Goal: Transaction & Acquisition: Purchase product/service

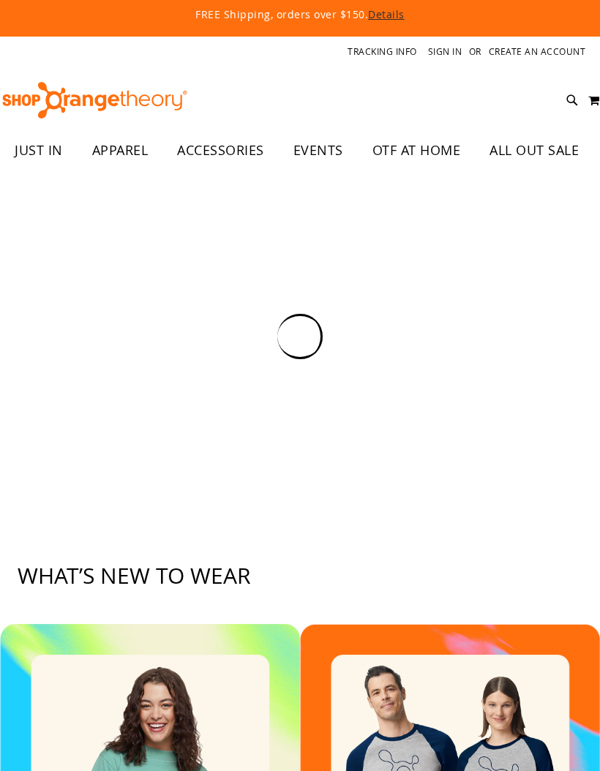
click at [570, 102] on icon at bounding box center [572, 100] width 12 height 17
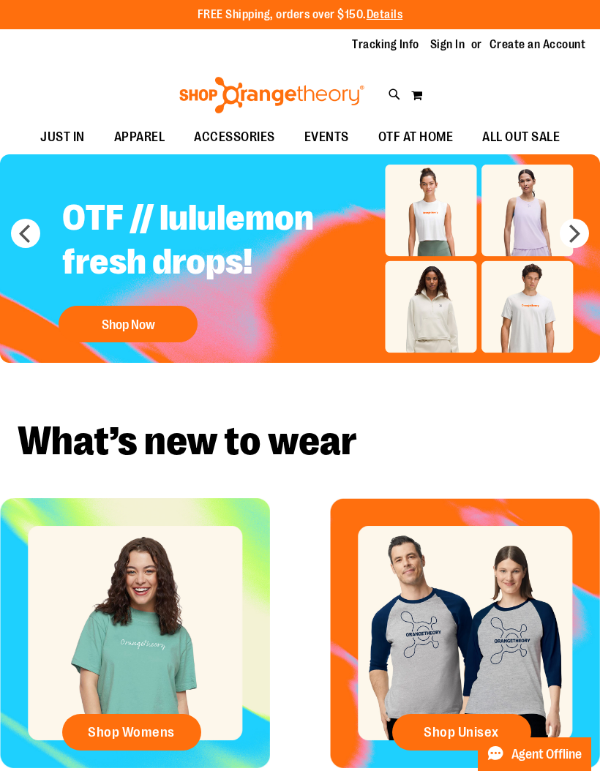
click at [390, 99] on icon at bounding box center [394, 94] width 12 height 17
click at [355, 81] on input "Search" at bounding box center [299, 82] width 470 height 48
type input "****"
click at [582, 24] on link at bounding box center [581, 22] width 23 height 31
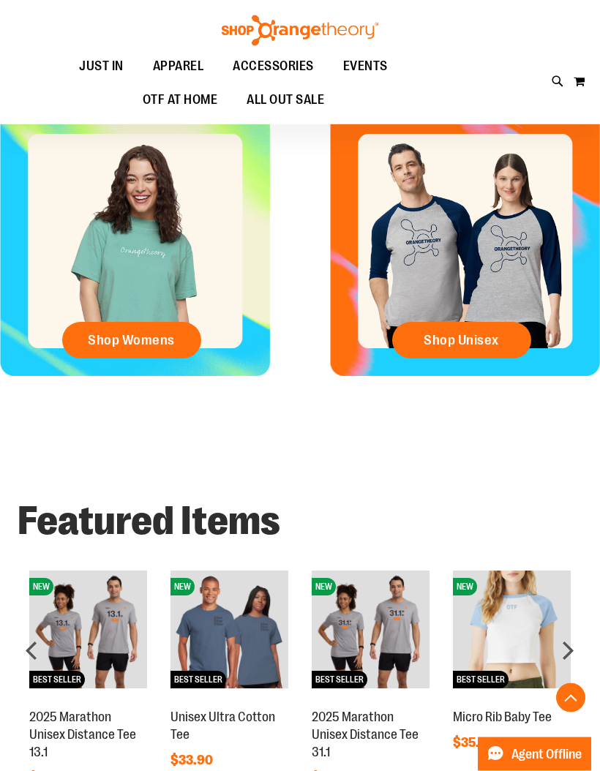
scroll to position [365, 0]
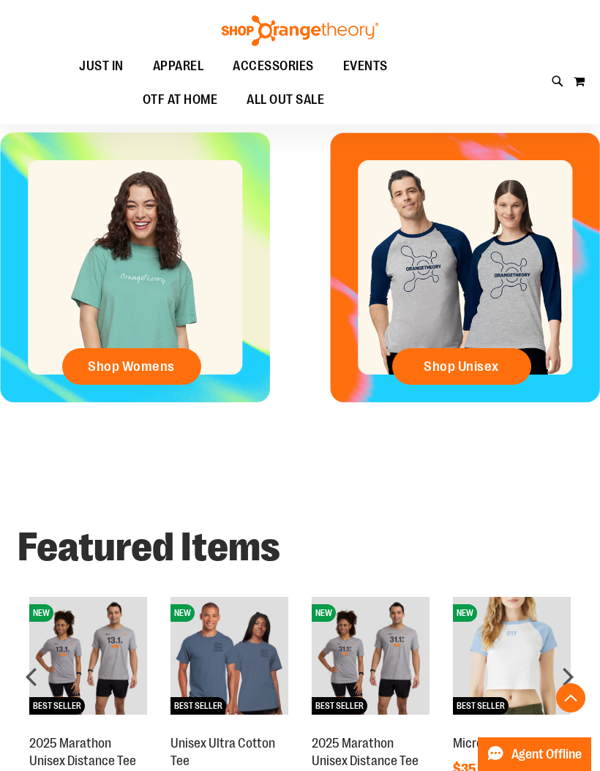
click at [501, 360] on link "Shop Unisex" at bounding box center [461, 366] width 139 height 37
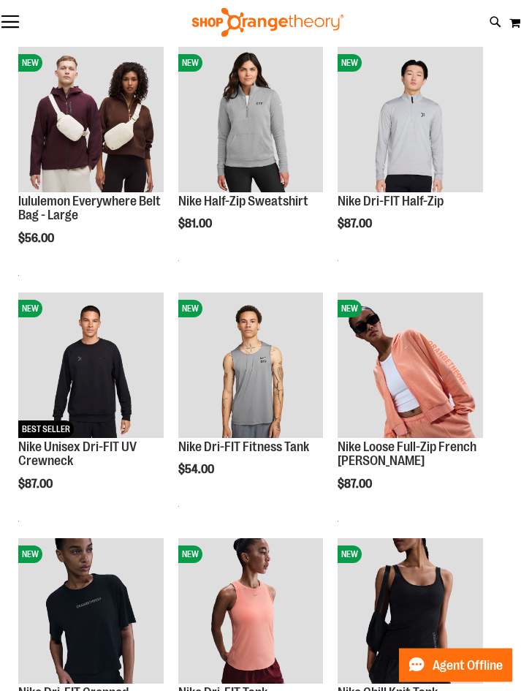
scroll to position [205, 0]
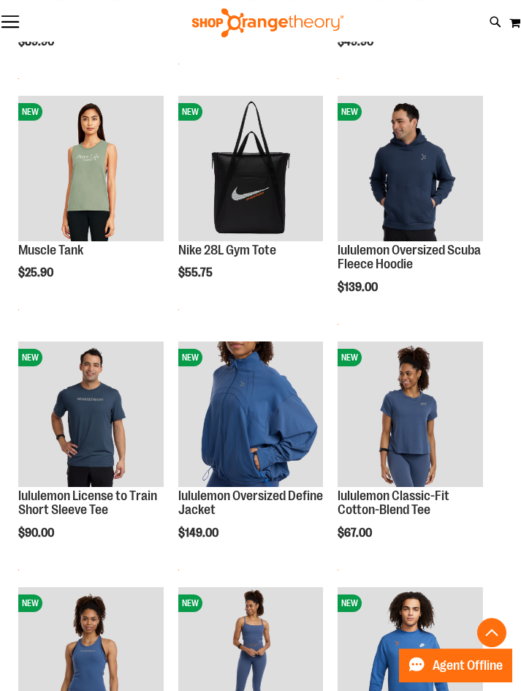
scroll to position [1384, 0]
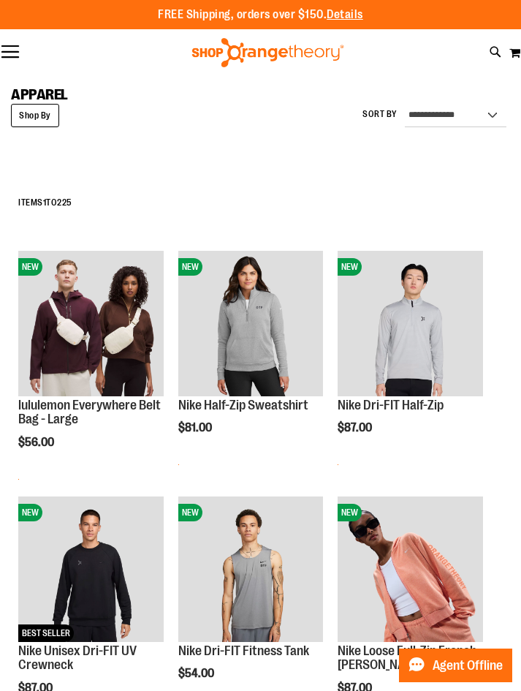
click at [7, 24] on div "FREE Shipping, orders over $150. Details To order the Spring Dri Tri event bund…" at bounding box center [260, 14] width 521 height 29
click at [16, 53] on button "Toggle Nav" at bounding box center [10, 52] width 20 height 15
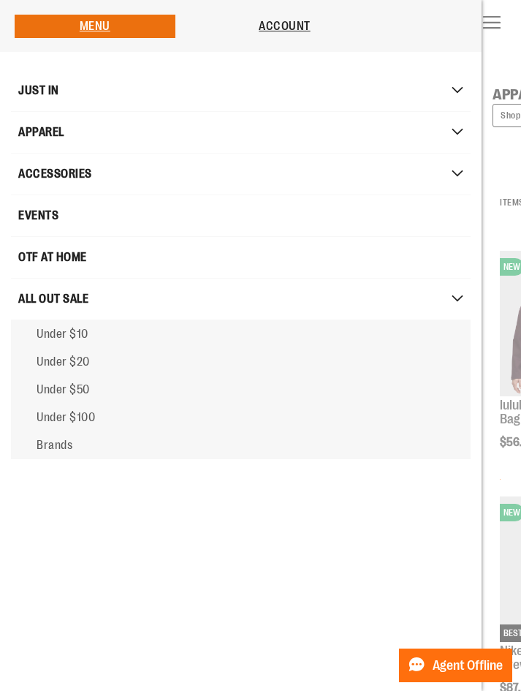
click at [72, 344] on link "Under $10" at bounding box center [241, 334] width 460 height 28
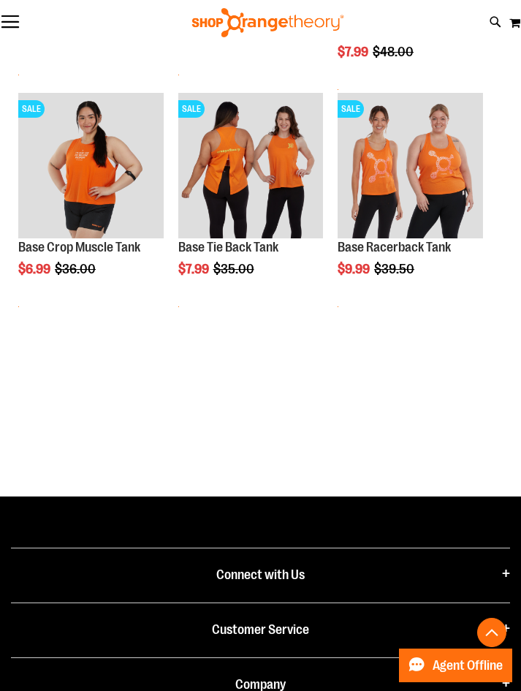
scroll to position [858, 0]
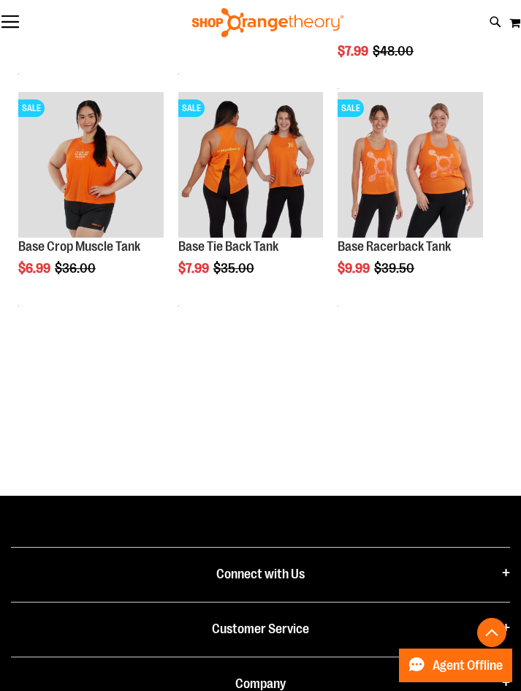
click at [93, 186] on img "product" at bounding box center [90, 164] width 145 height 145
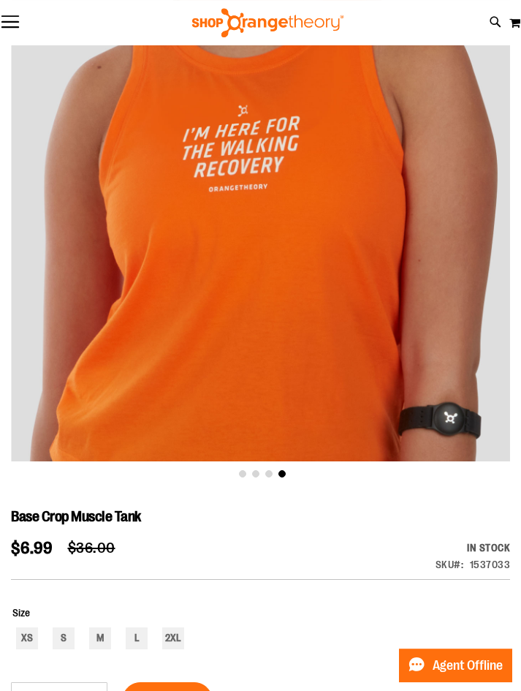
scroll to position [124, 0]
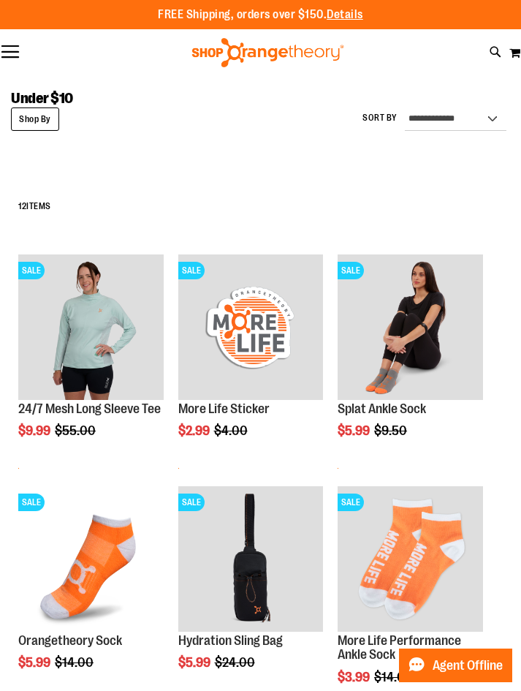
click at [14, 54] on button "Toggle Nav" at bounding box center [10, 52] width 20 height 15
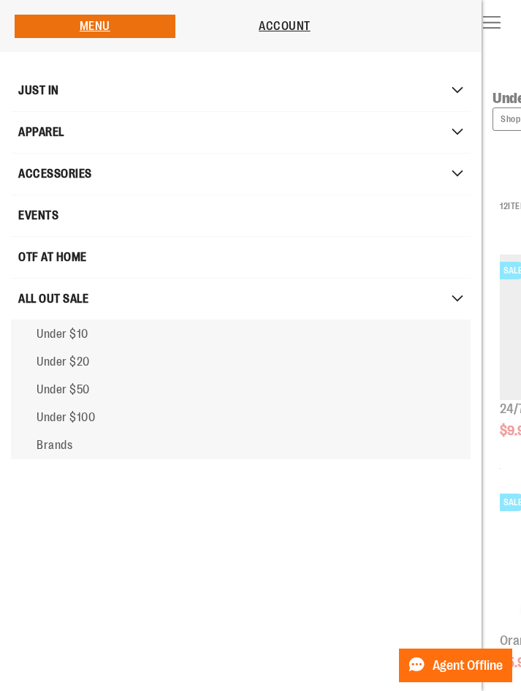
click at [83, 364] on span "Under $20" at bounding box center [63, 361] width 53 height 13
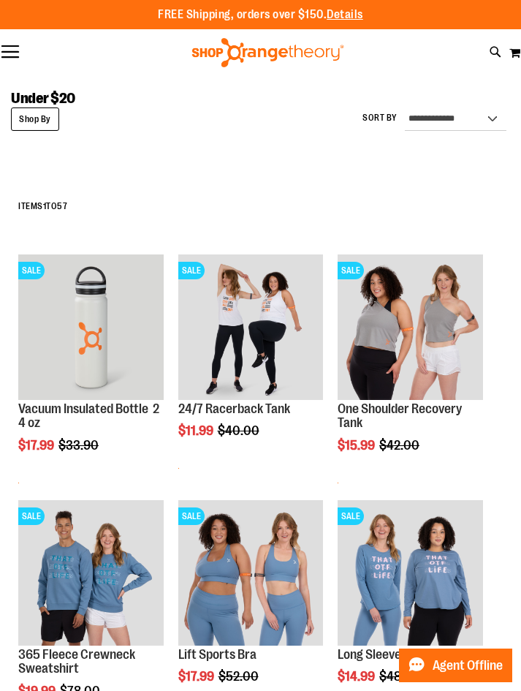
click at [257, 364] on img "product" at bounding box center [250, 326] width 145 height 145
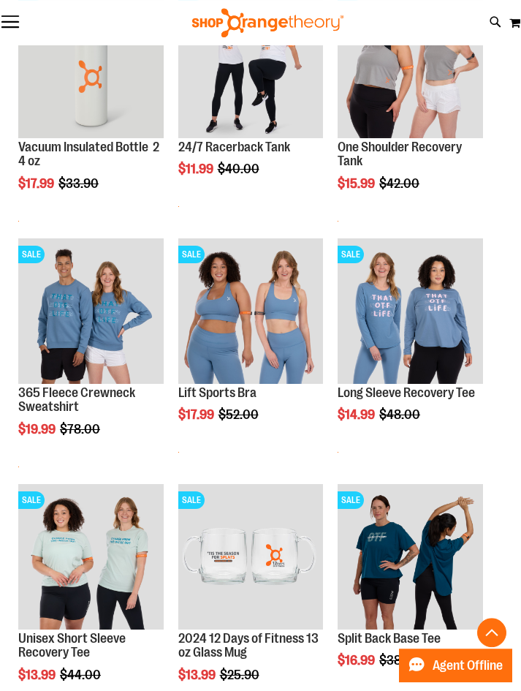
scroll to position [263, 0]
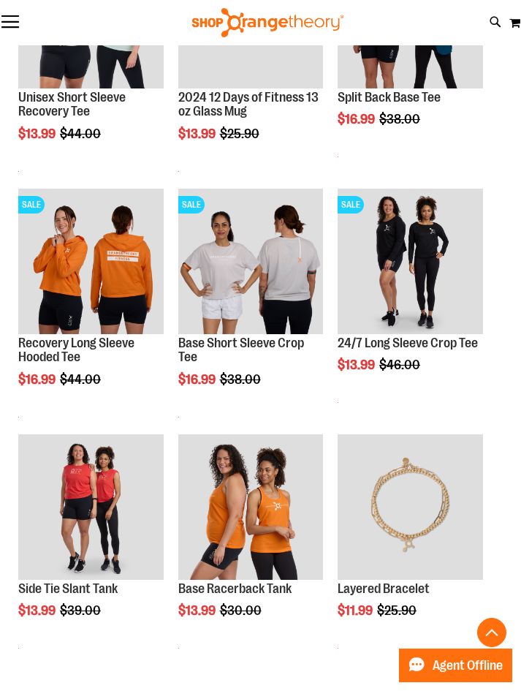
scroll to position [804, 0]
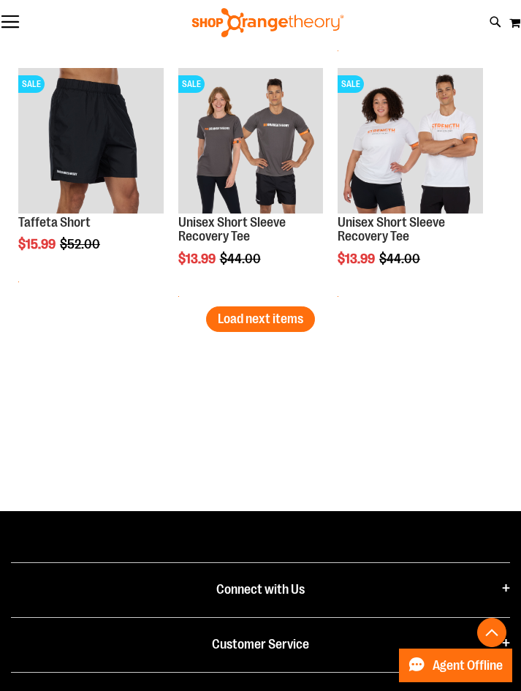
scroll to position [2888, 0]
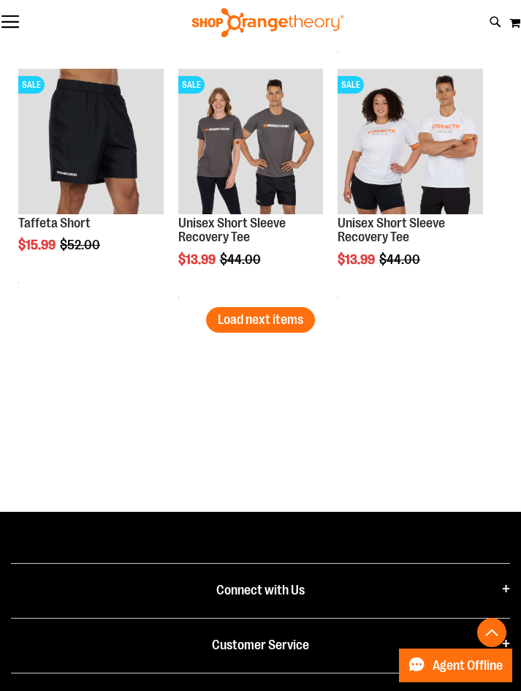
click at [287, 327] on span "Load next items" at bounding box center [261, 319] width 86 height 15
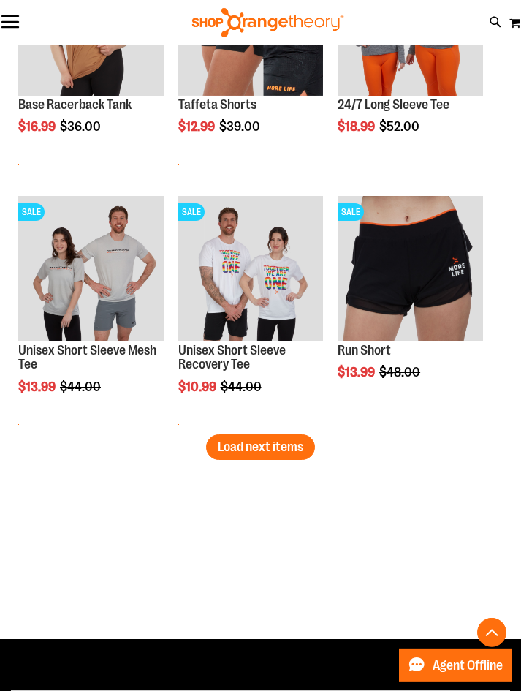
scroll to position [3746, 0]
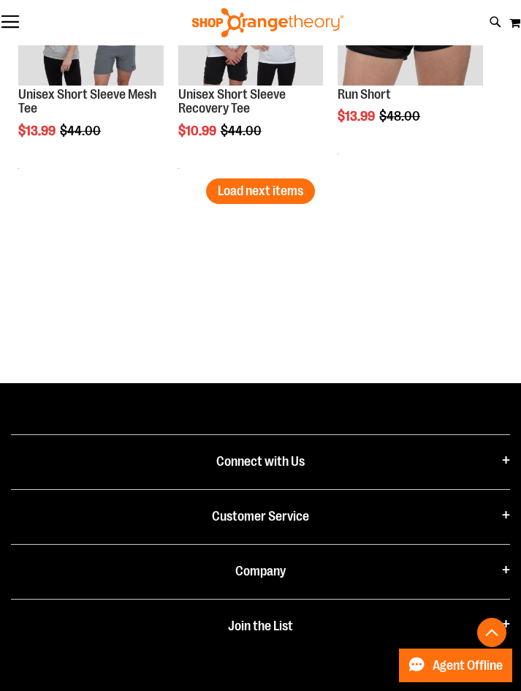
click at [295, 192] on span "Load next items" at bounding box center [261, 191] width 86 height 15
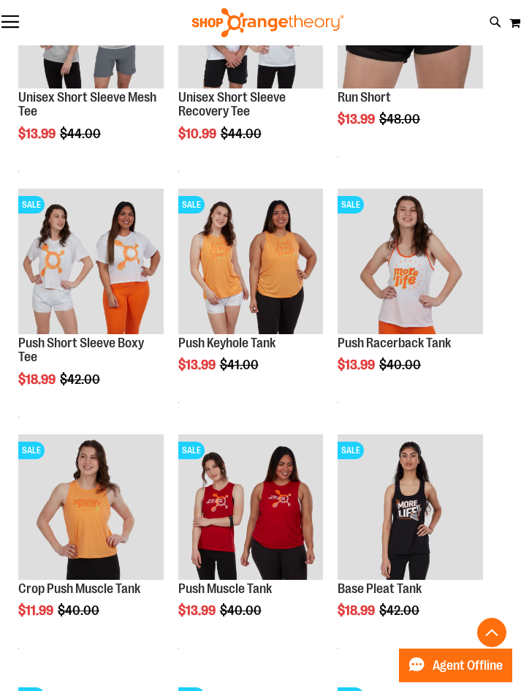
click at [298, 281] on img "product" at bounding box center [250, 261] width 145 height 145
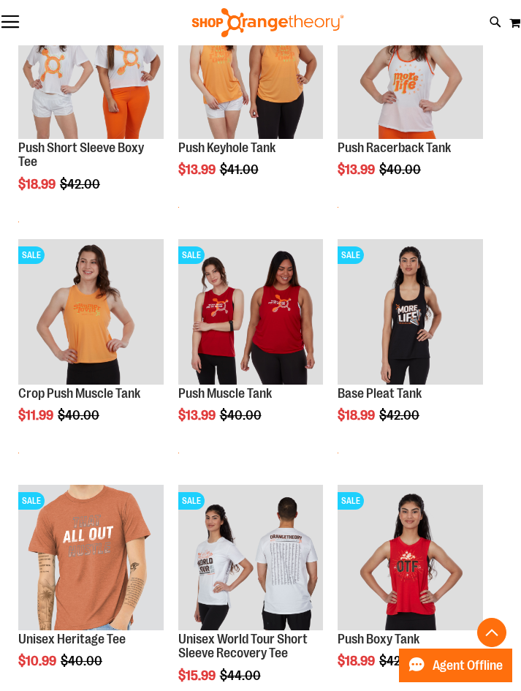
scroll to position [298, 0]
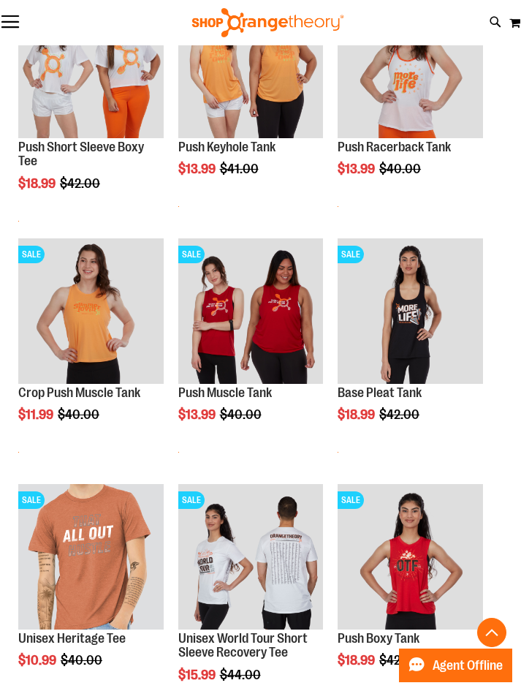
click at [298, 329] on img "product" at bounding box center [250, 310] width 145 height 145
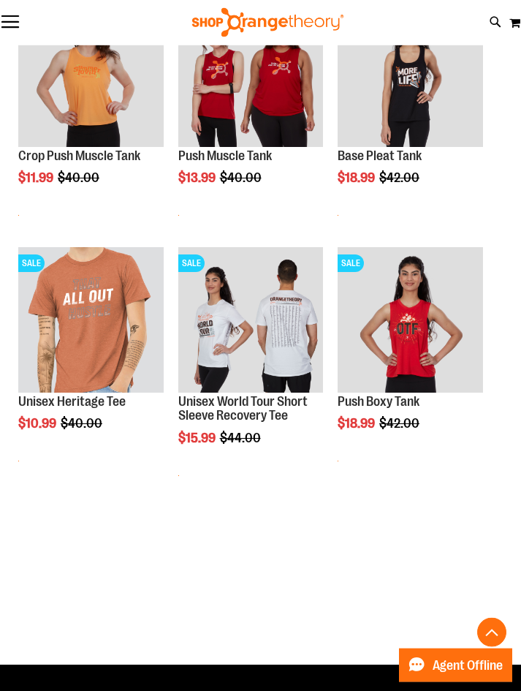
scroll to position [537, 0]
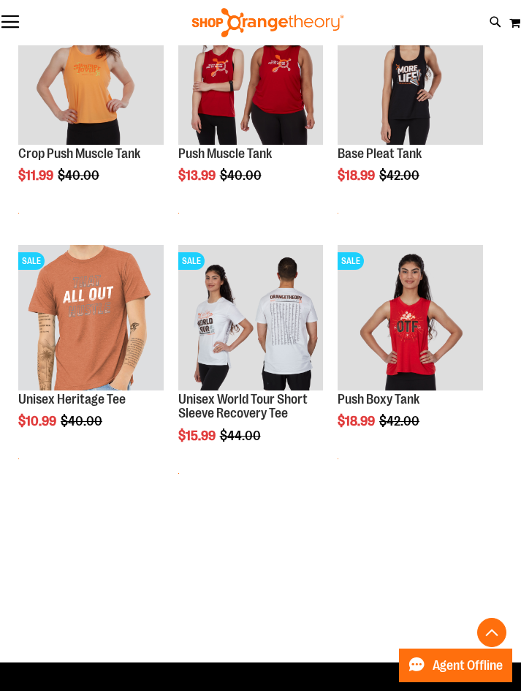
click at [415, 346] on img "product" at bounding box center [410, 317] width 145 height 145
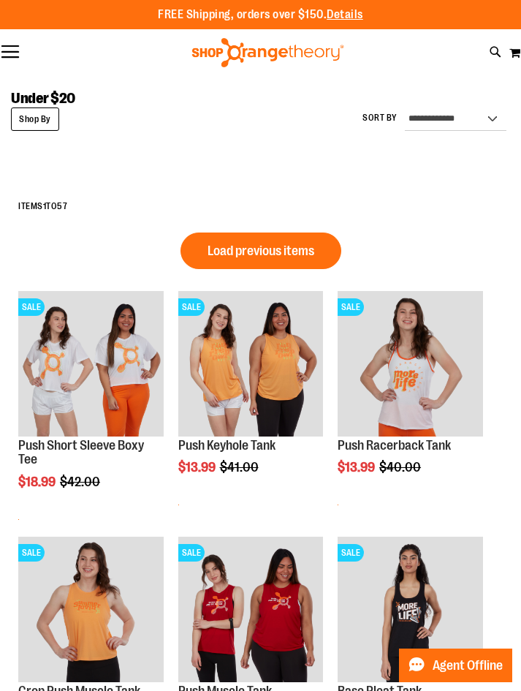
click at [17, 56] on button "Toggle Nav" at bounding box center [10, 52] width 20 height 15
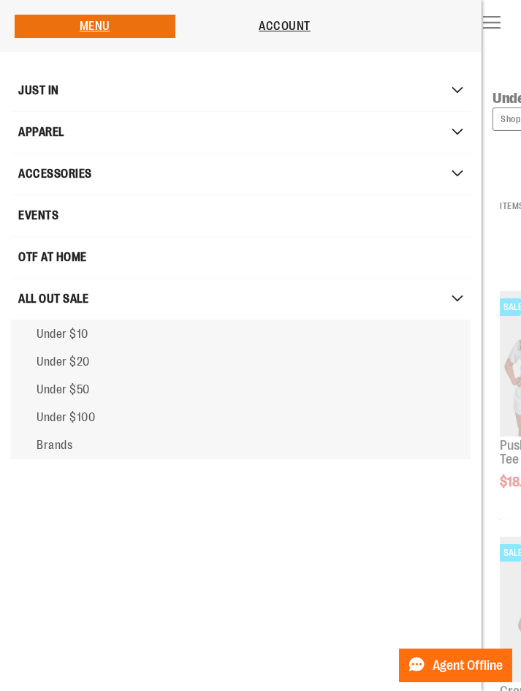
click at [84, 392] on span "Under $50" at bounding box center [63, 389] width 53 height 13
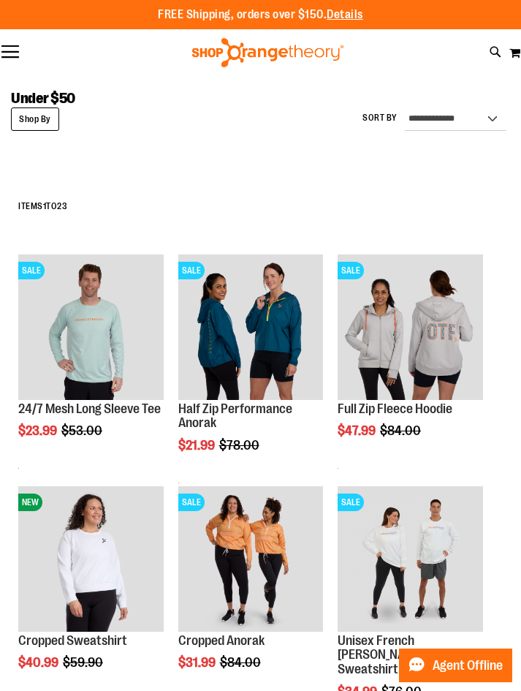
click at [278, 331] on img "product" at bounding box center [250, 326] width 145 height 145
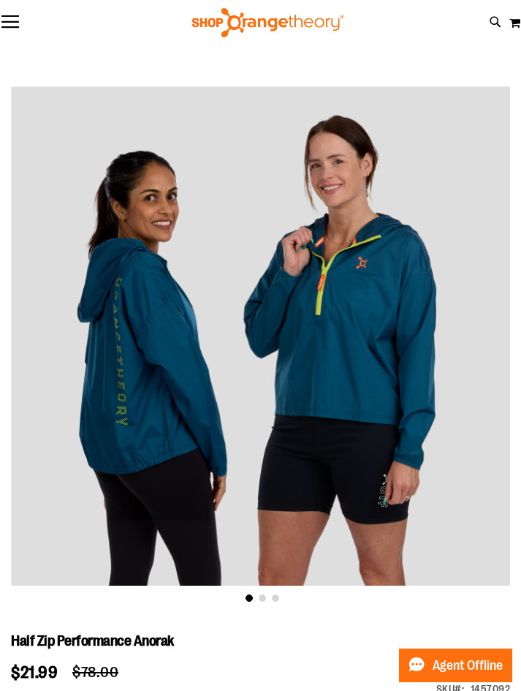
scroll to position [13, 0]
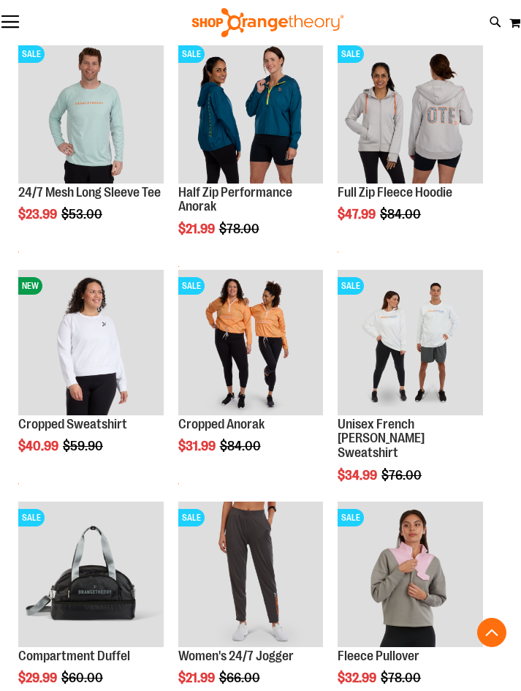
scroll to position [207, 0]
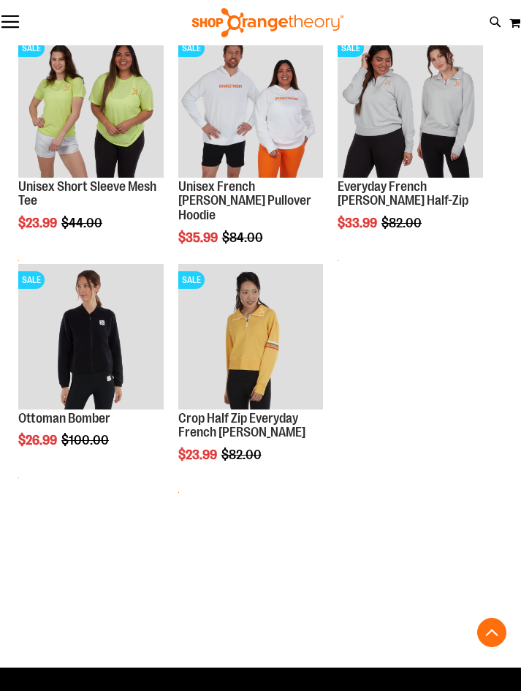
scroll to position [1613, 0]
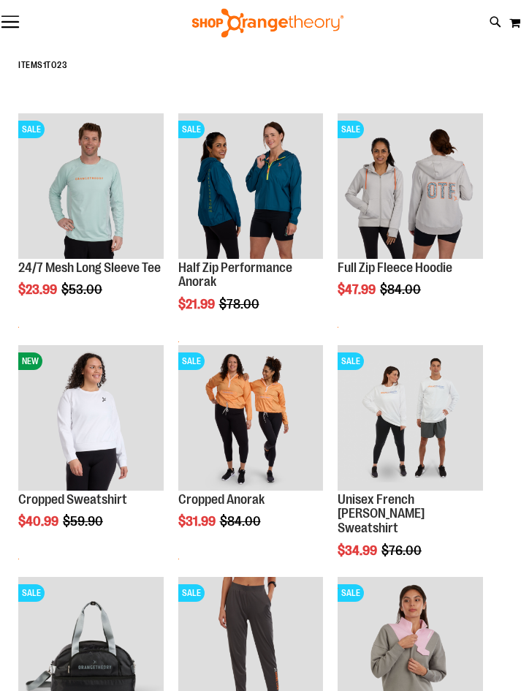
scroll to position [130, 0]
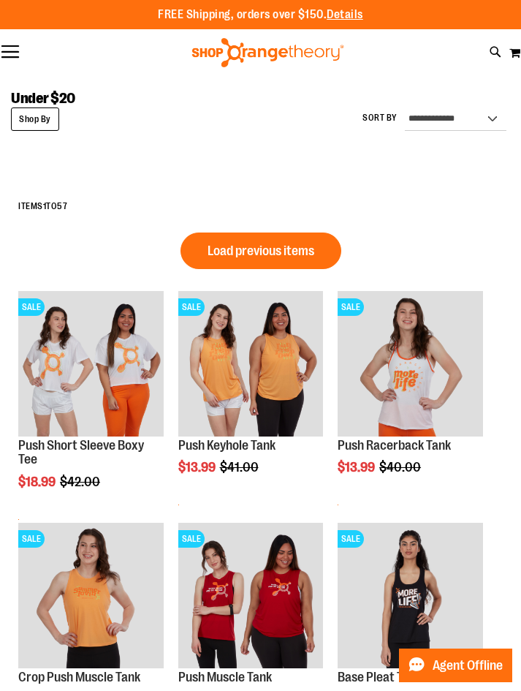
click at [48, 122] on strong "Shop By" at bounding box center [35, 118] width 48 height 23
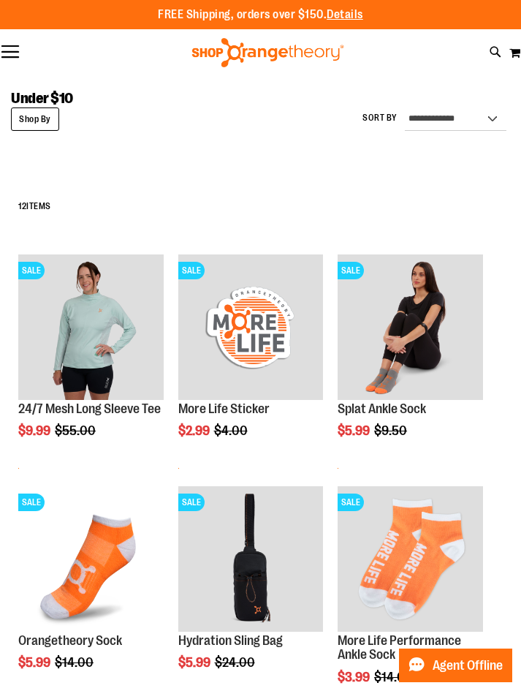
click at [12, 53] on button "Toggle Nav" at bounding box center [10, 52] width 20 height 15
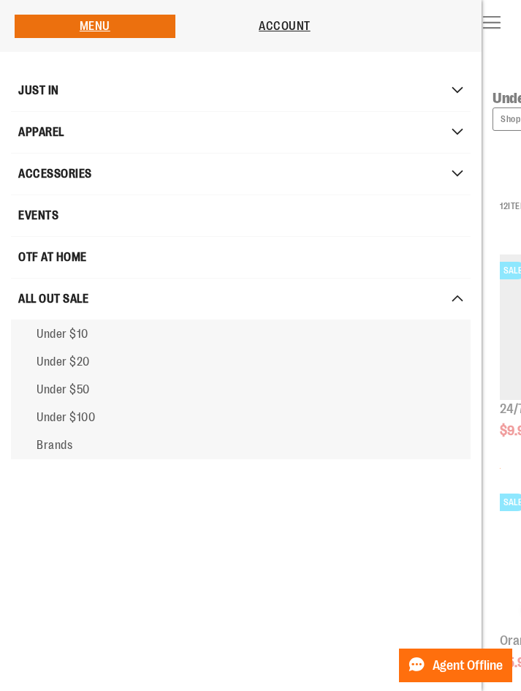
click at [95, 421] on span "Under $100" at bounding box center [66, 417] width 58 height 13
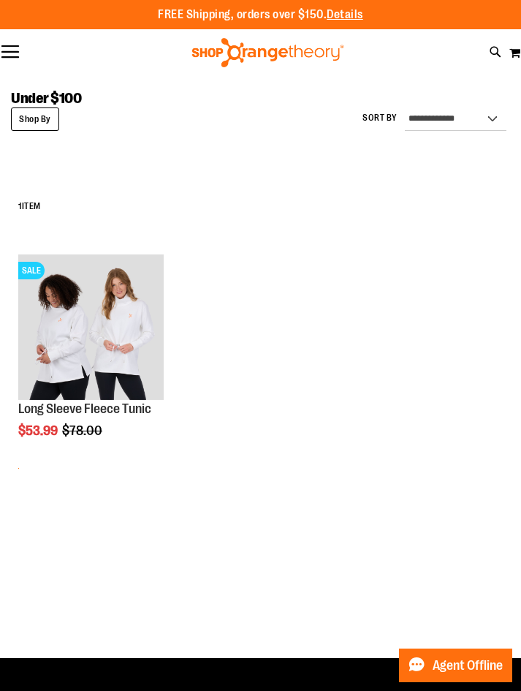
click at [123, 330] on img "product" at bounding box center [90, 326] width 145 height 145
click at [124, 331] on img "product" at bounding box center [90, 326] width 145 height 145
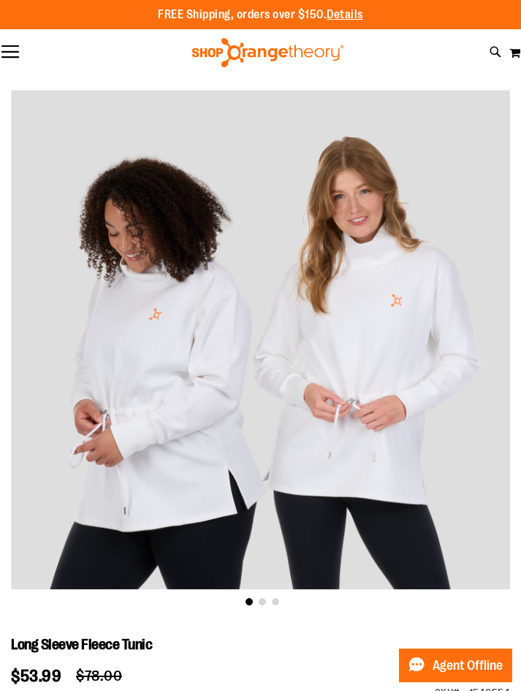
click at [15, 54] on button "Toggle Nav" at bounding box center [10, 52] width 20 height 15
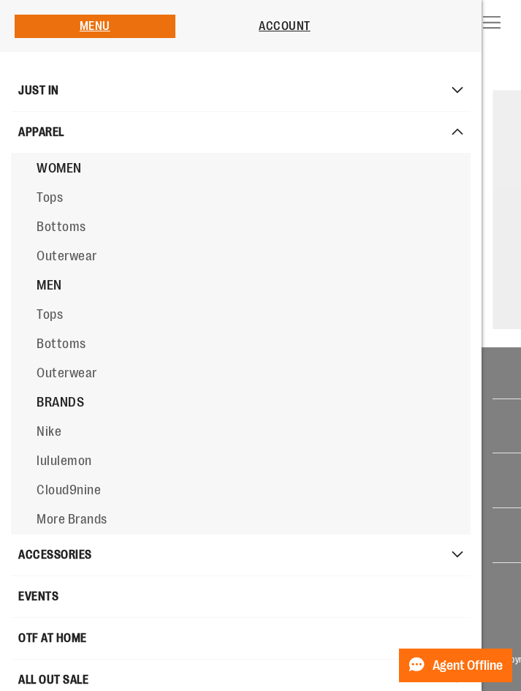
click at [53, 204] on span "Tops" at bounding box center [50, 197] width 26 height 15
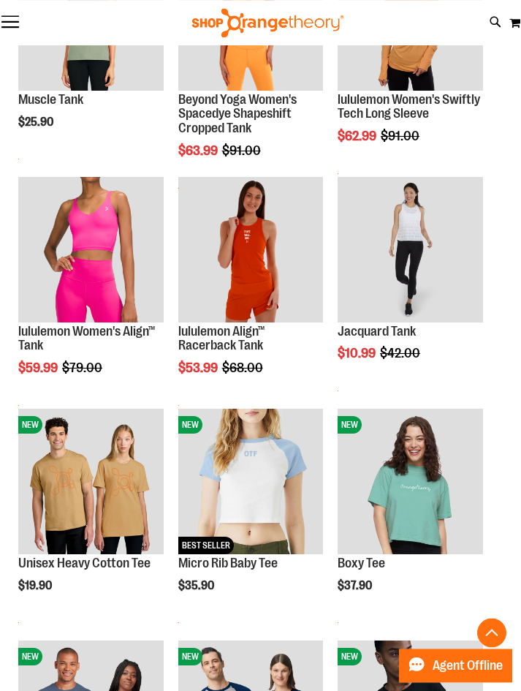
scroll to position [309, 0]
click at [412, 239] on img "product" at bounding box center [410, 249] width 145 height 145
click at [434, 222] on img "product" at bounding box center [410, 249] width 145 height 145
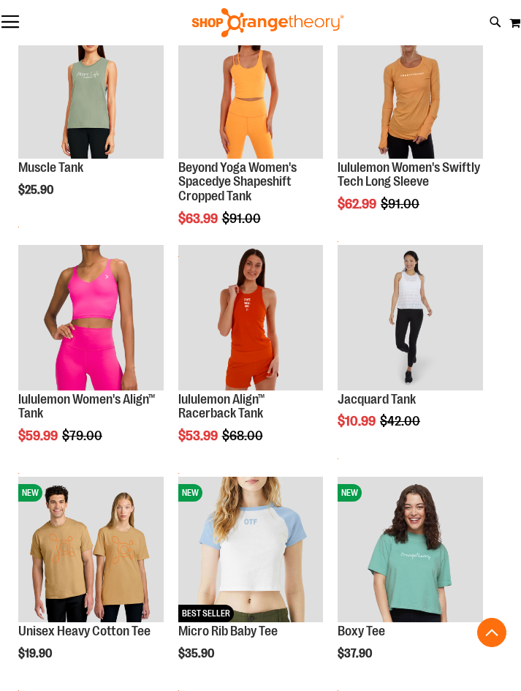
scroll to position [242, 0]
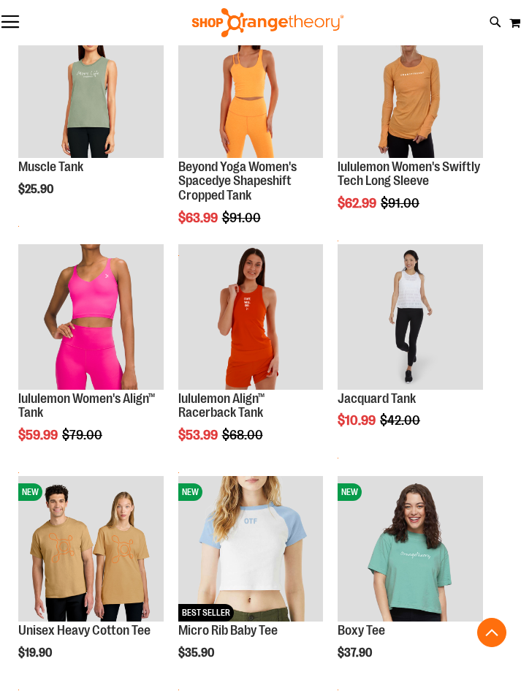
click at [520, 421] on main "**********" at bounding box center [260, 463] width 521 height 1260
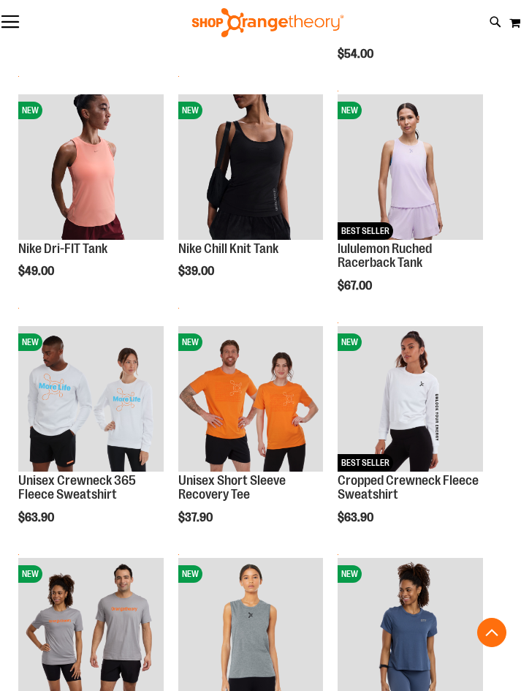
scroll to position [1088, 0]
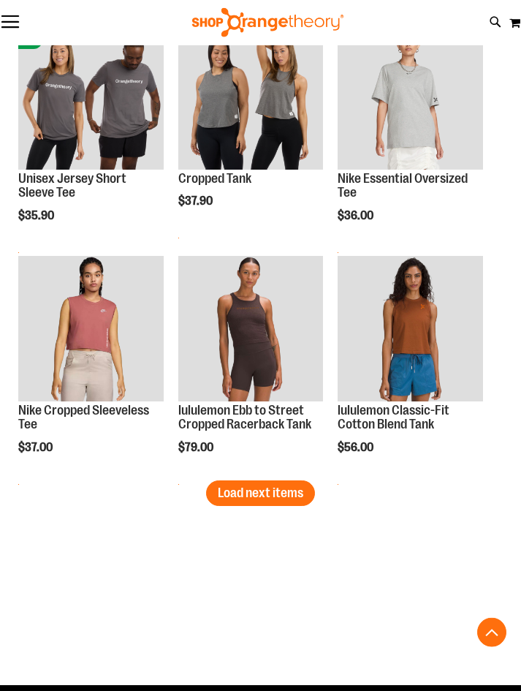
scroll to position [2549, 0]
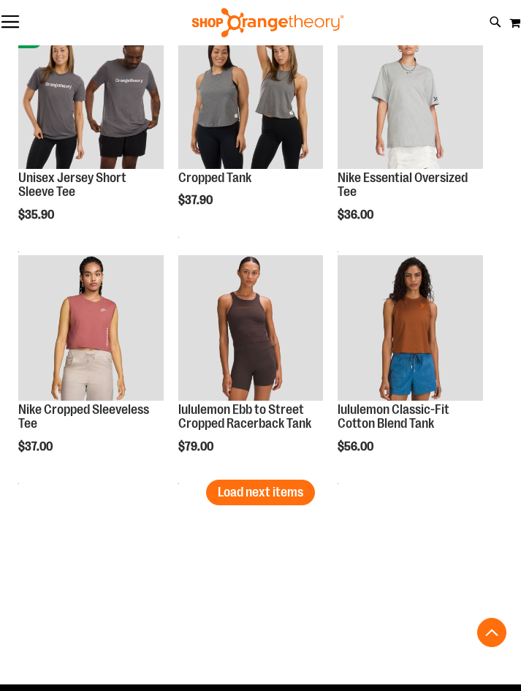
click at [310, 502] on button "Load next items" at bounding box center [260, 493] width 109 height 26
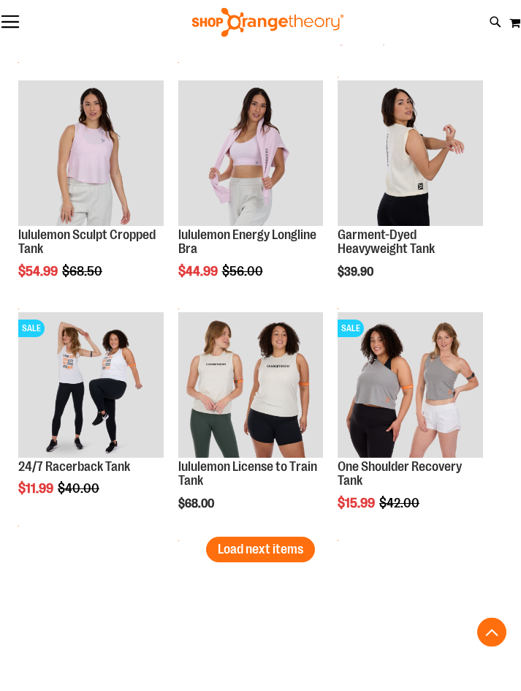
scroll to position [3420, 0]
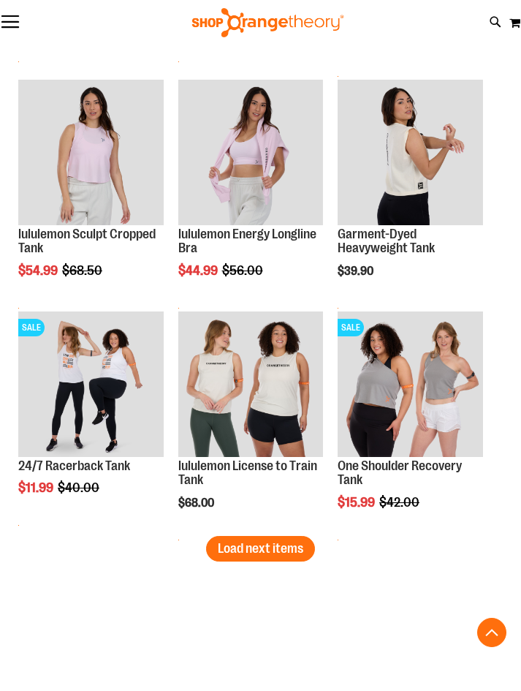
click at [303, 545] on button "Load next items" at bounding box center [260, 549] width 109 height 26
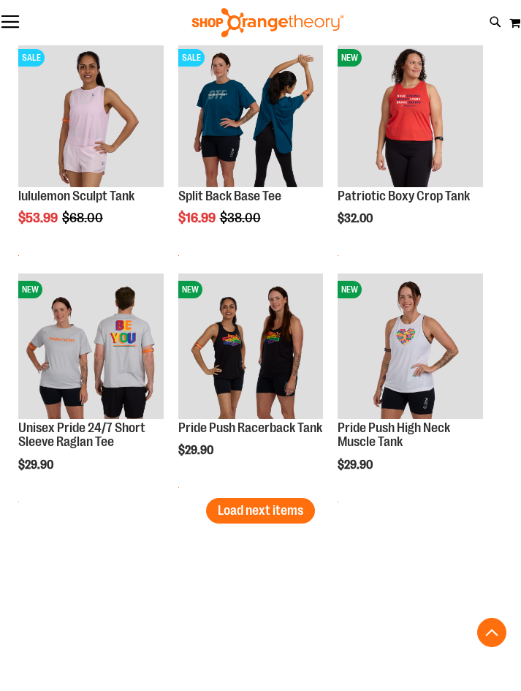
scroll to position [4386, 0]
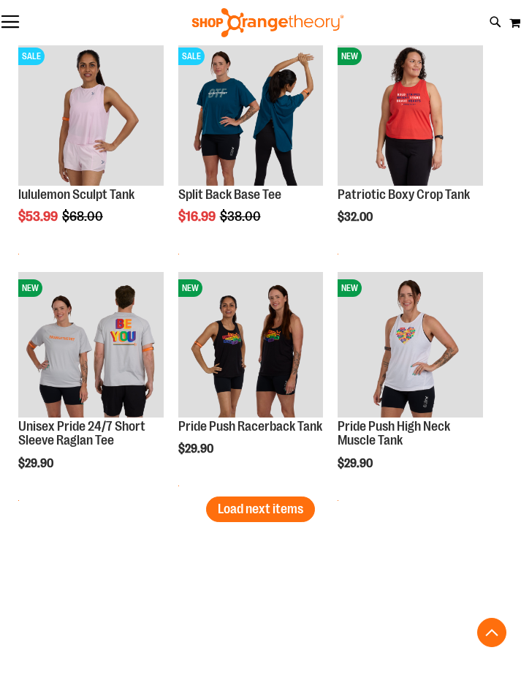
click at [302, 507] on span "Load next items" at bounding box center [261, 509] width 86 height 15
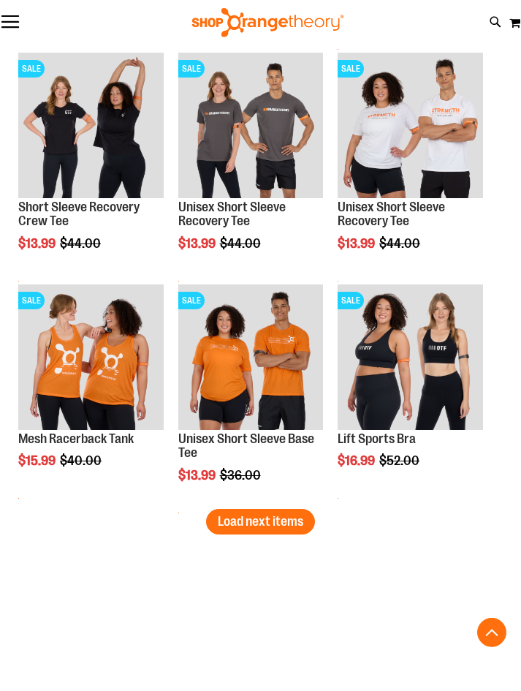
scroll to position [5302, 0]
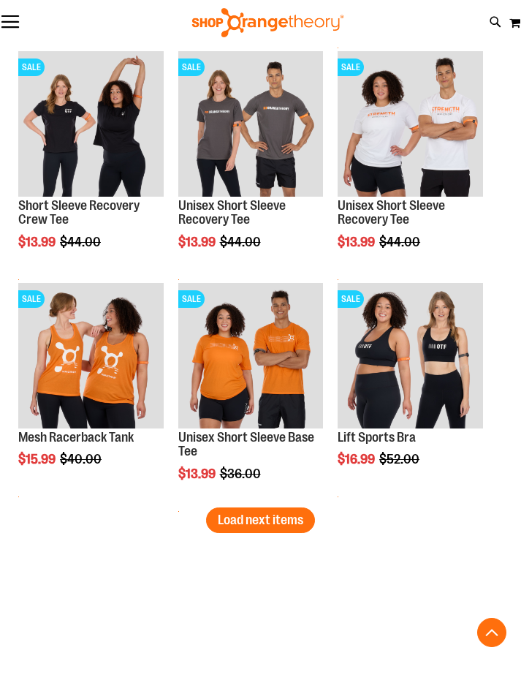
click at [317, 510] on div "Unisex Short Sleeve Base Tee $13.99 Regular Price $36.00 Quickview" at bounding box center [250, 397] width 145 height 229
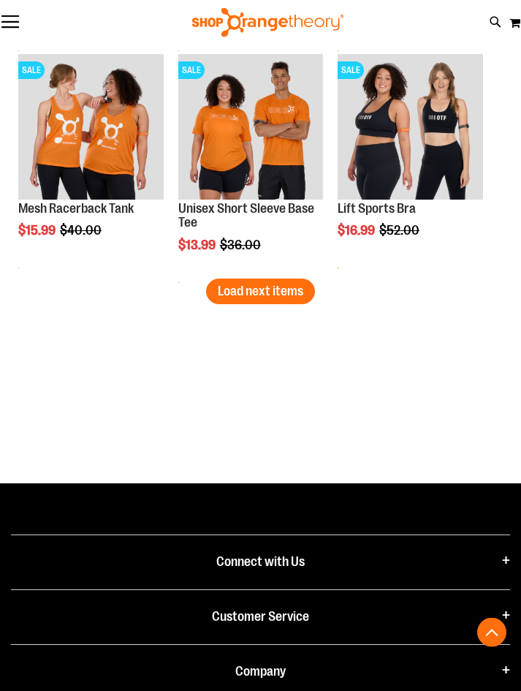
scroll to position [5538, 0]
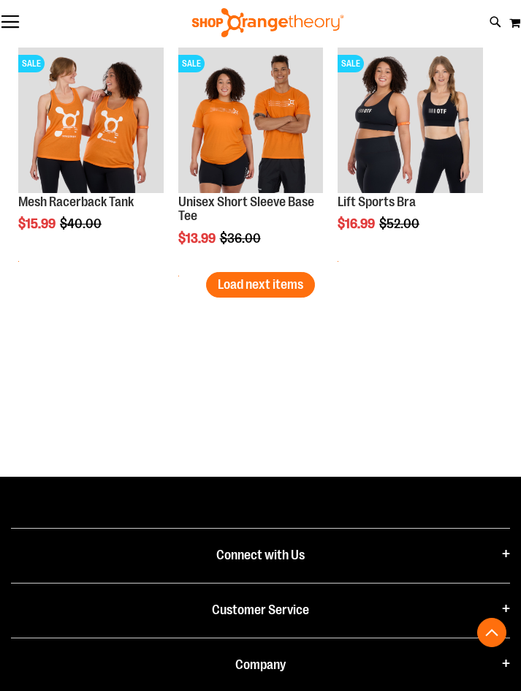
click at [268, 283] on span "Load next items" at bounding box center [261, 284] width 86 height 15
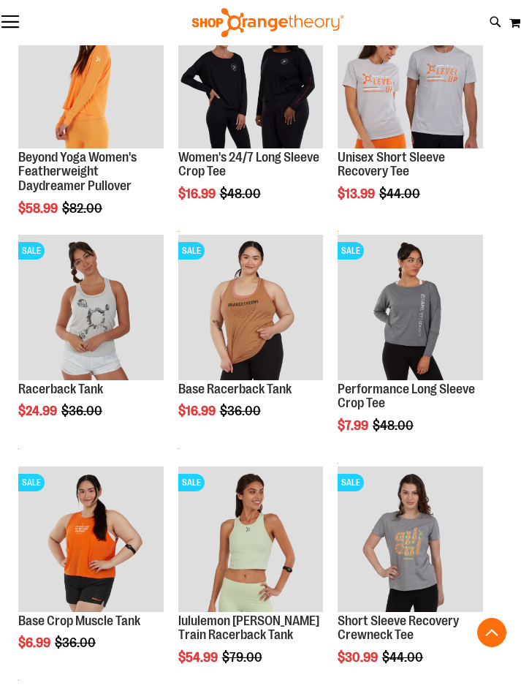
scroll to position [5848, 0]
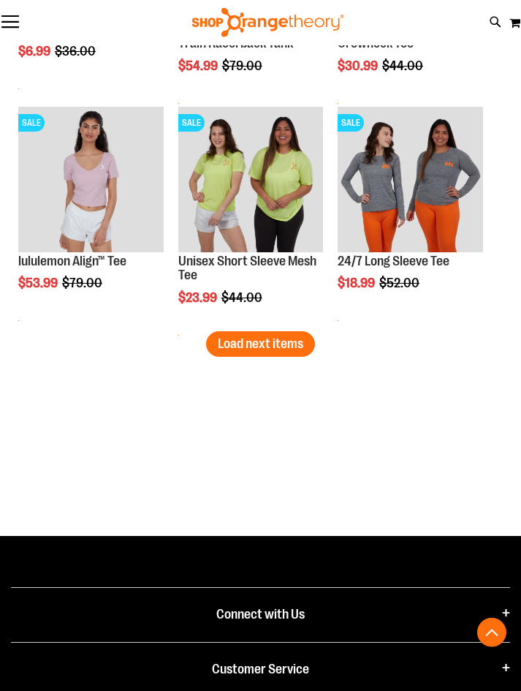
scroll to position [6406, 0]
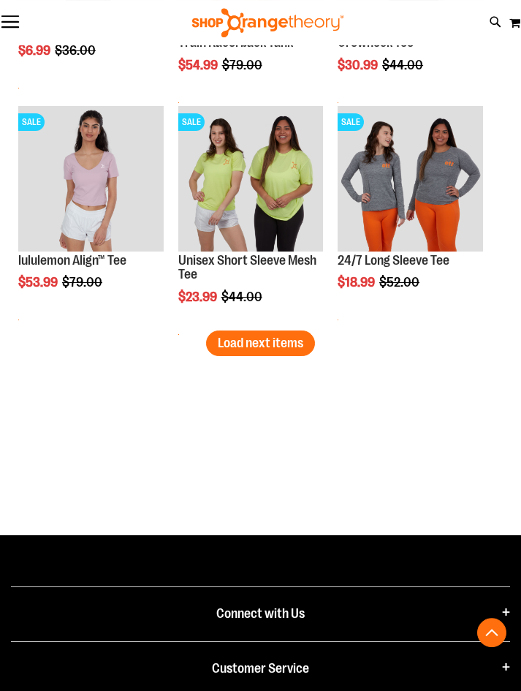
click at [295, 346] on span "Load next items" at bounding box center [261, 343] width 86 height 15
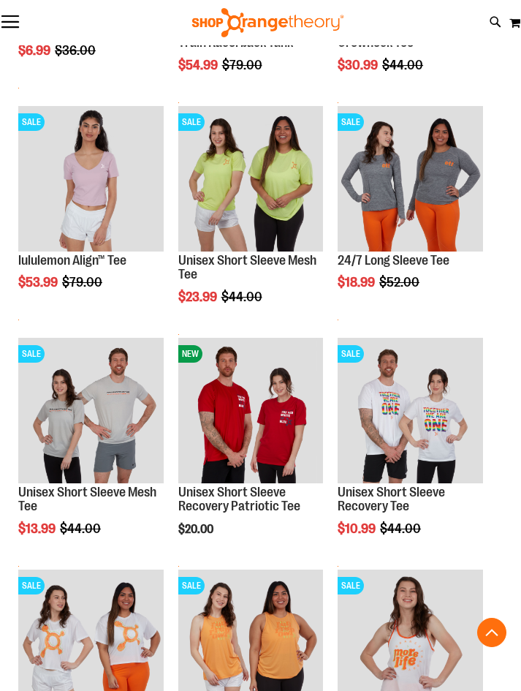
click at [110, 426] on img "product" at bounding box center [90, 410] width 145 height 145
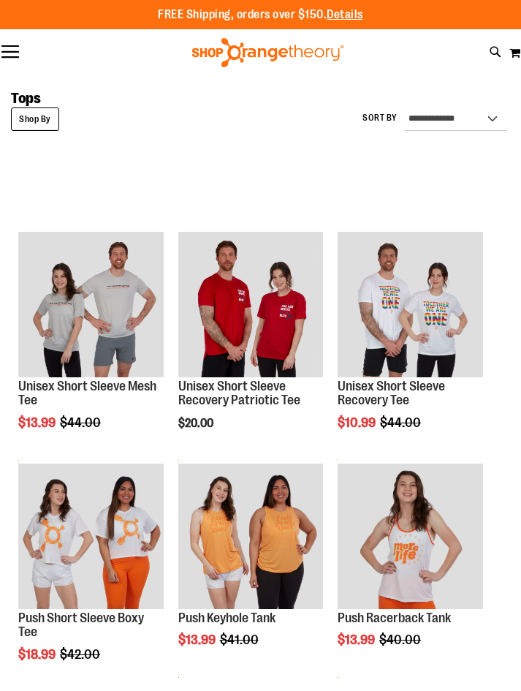
scroll to position [26, 0]
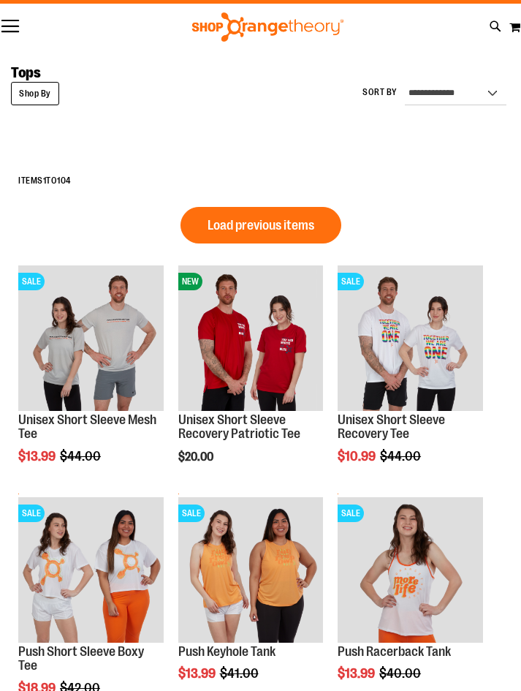
click at [271, 360] on img "product" at bounding box center [250, 337] width 145 height 145
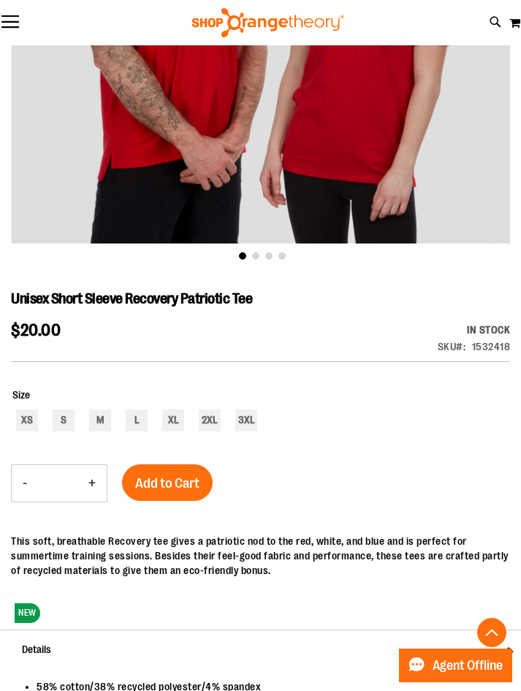
scroll to position [346, 0]
click at [107, 428] on div "M" at bounding box center [100, 420] width 22 height 22
type input "***"
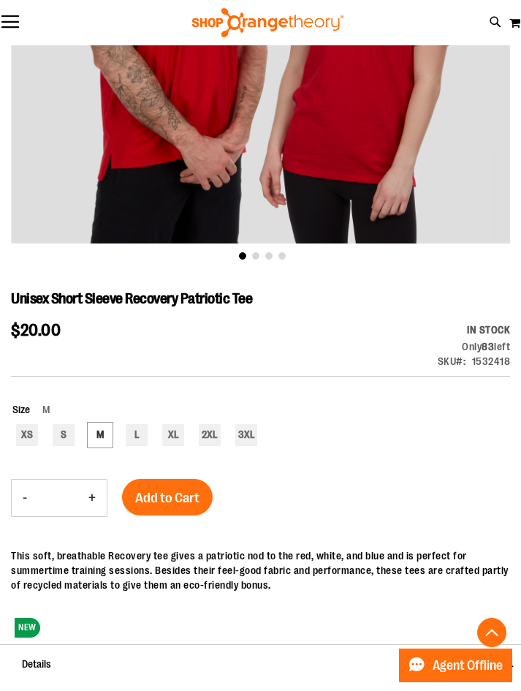
click at [187, 496] on span "Add to Cart" at bounding box center [167, 498] width 64 height 16
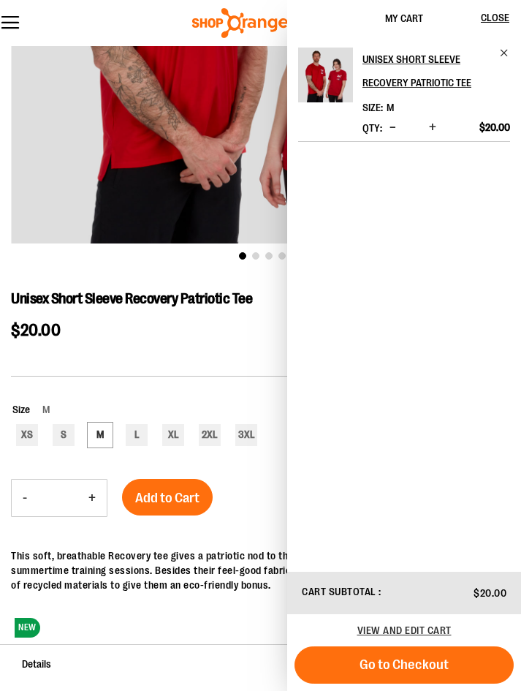
click at [498, 19] on span "Close" at bounding box center [495, 18] width 29 height 12
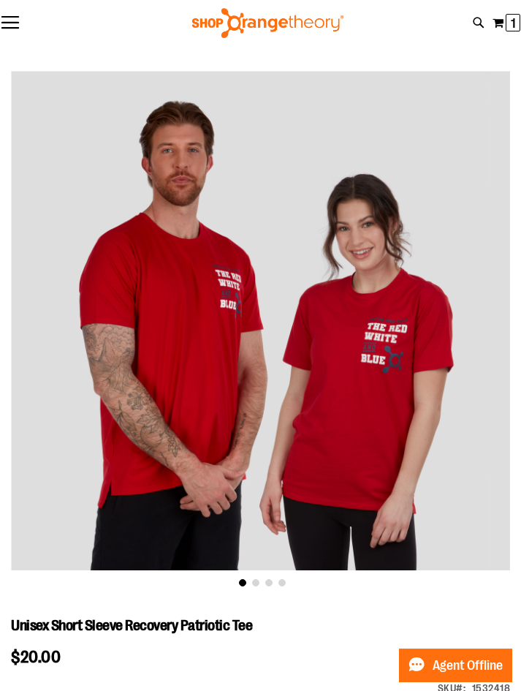
scroll to position [0, 0]
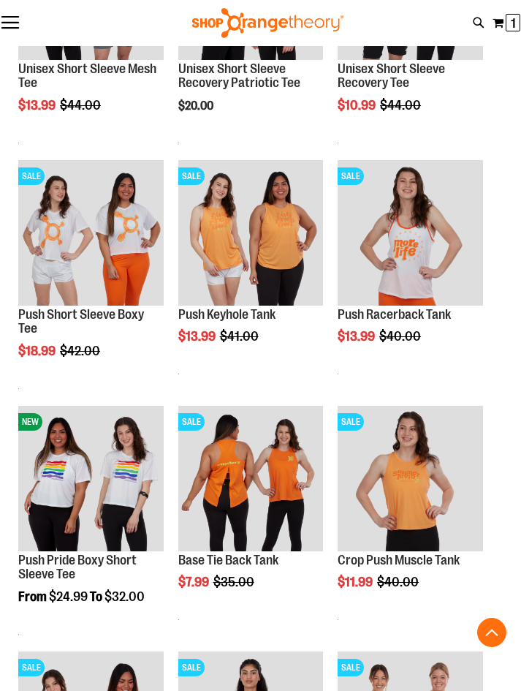
scroll to position [379, 0]
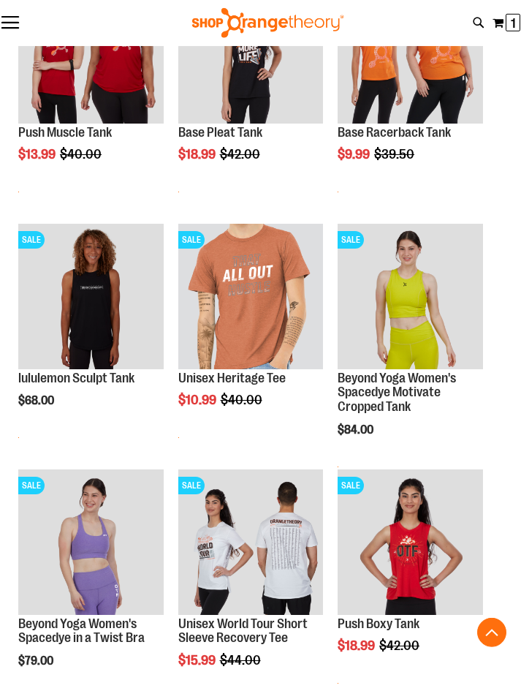
scroll to position [1048, 0]
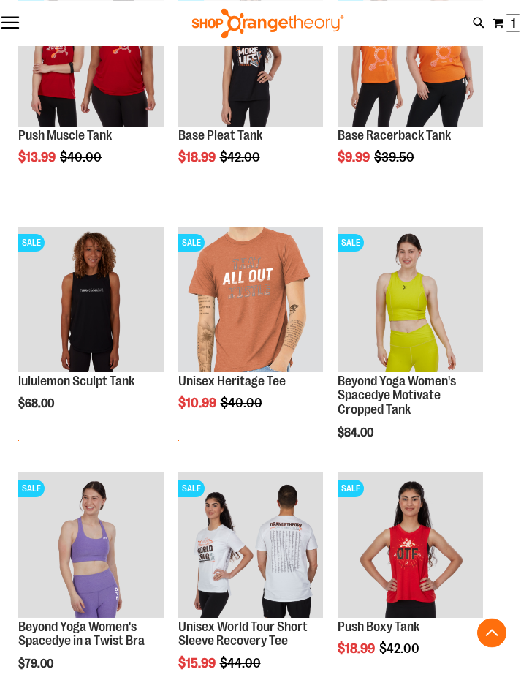
click at [18, 26] on button "Toggle Nav" at bounding box center [10, 23] width 20 height 15
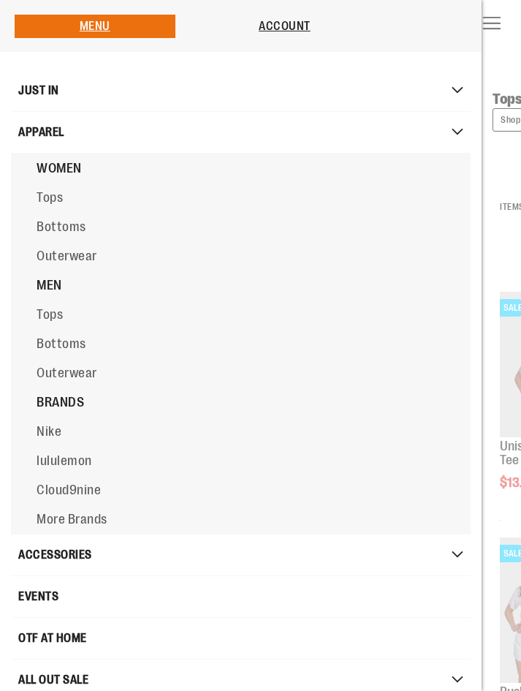
click at [64, 327] on link "Tops" at bounding box center [271, 314] width 521 height 29
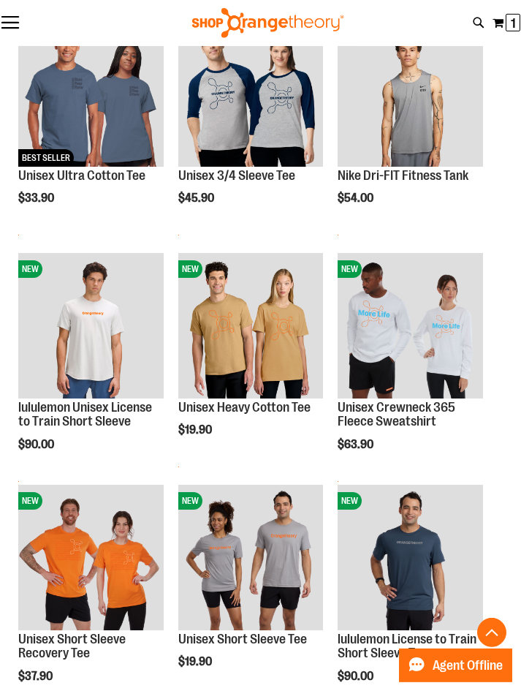
scroll to position [236, 0]
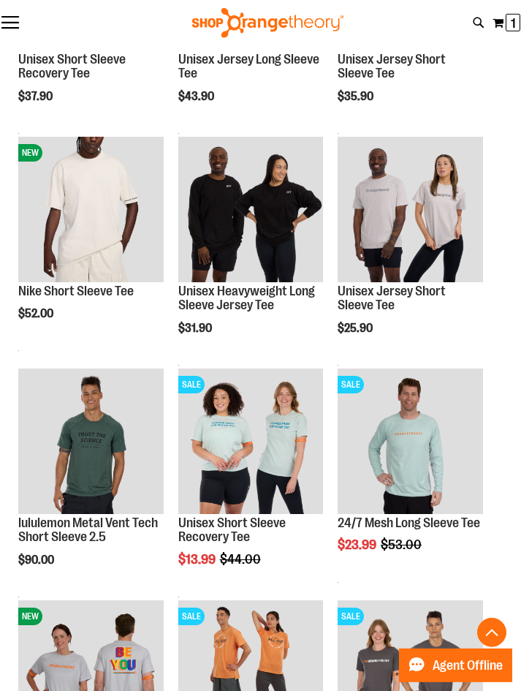
scroll to position [1278, 0]
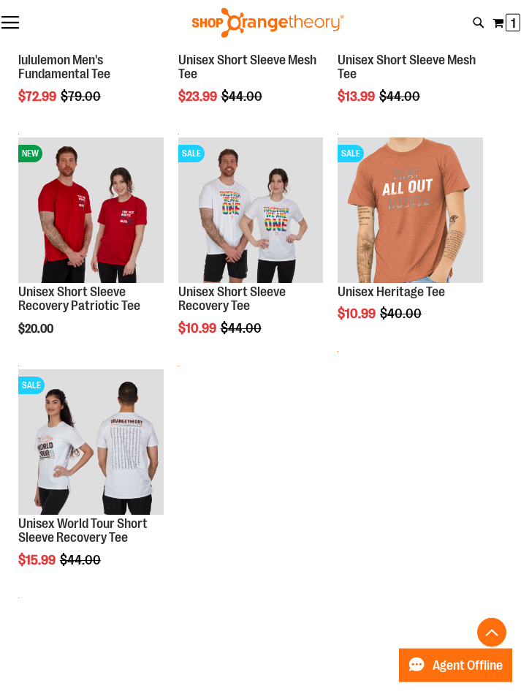
scroll to position [2436, 0]
